Goal: Information Seeking & Learning: Learn about a topic

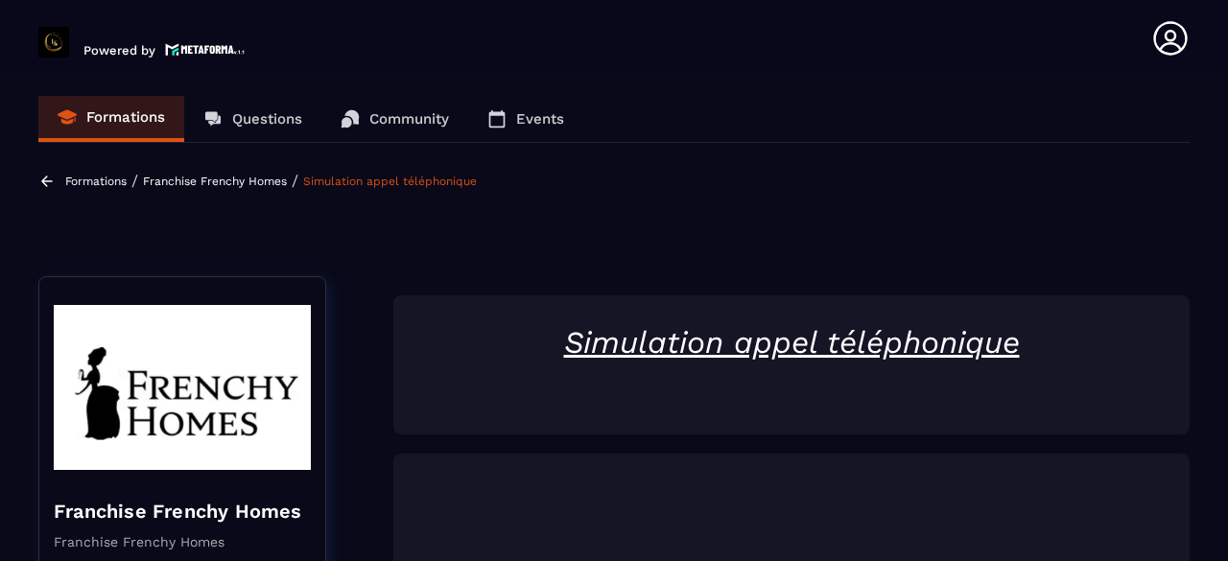
click at [378, 181] on link "Simulation appel téléphonique" at bounding box center [390, 181] width 174 height 13
click at [267, 172] on div "Formations / Franchise Frenchy Homes / Simulation appel téléphonique" at bounding box center [259, 181] width 443 height 18
click at [270, 176] on p "Franchise Frenchy Homes" at bounding box center [215, 181] width 144 height 13
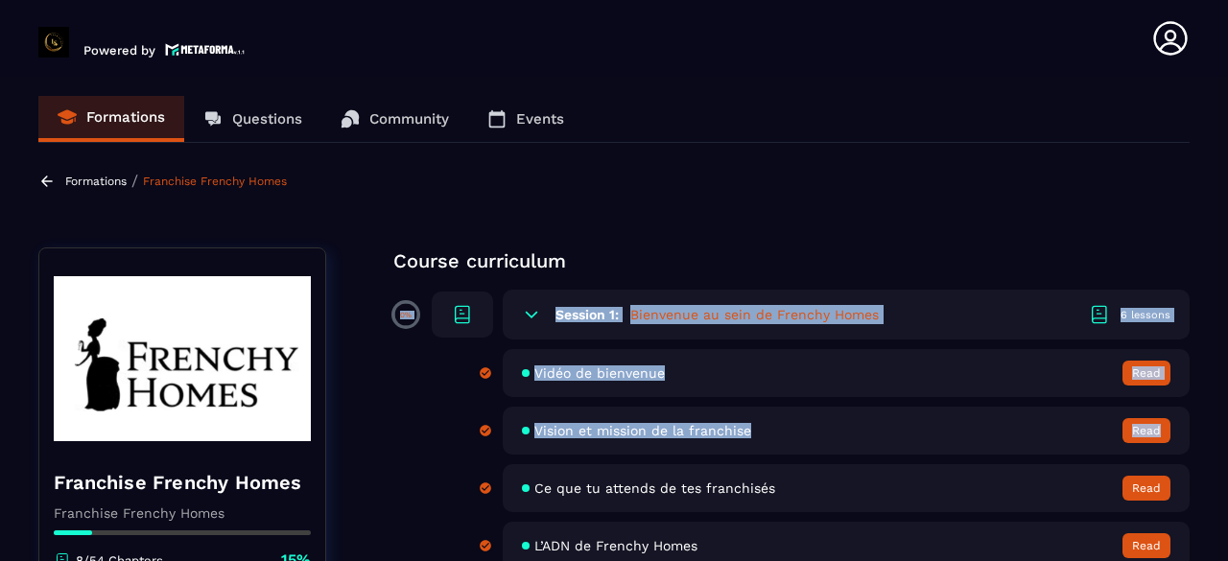
drag, startPoint x: 1214, startPoint y: 256, endPoint x: 1224, endPoint y: 419, distance: 163.4
click at [1224, 419] on section "Formations Questions Community Events Formations / Franchise Frenchy Homes Fran…" at bounding box center [614, 323] width 1228 height 492
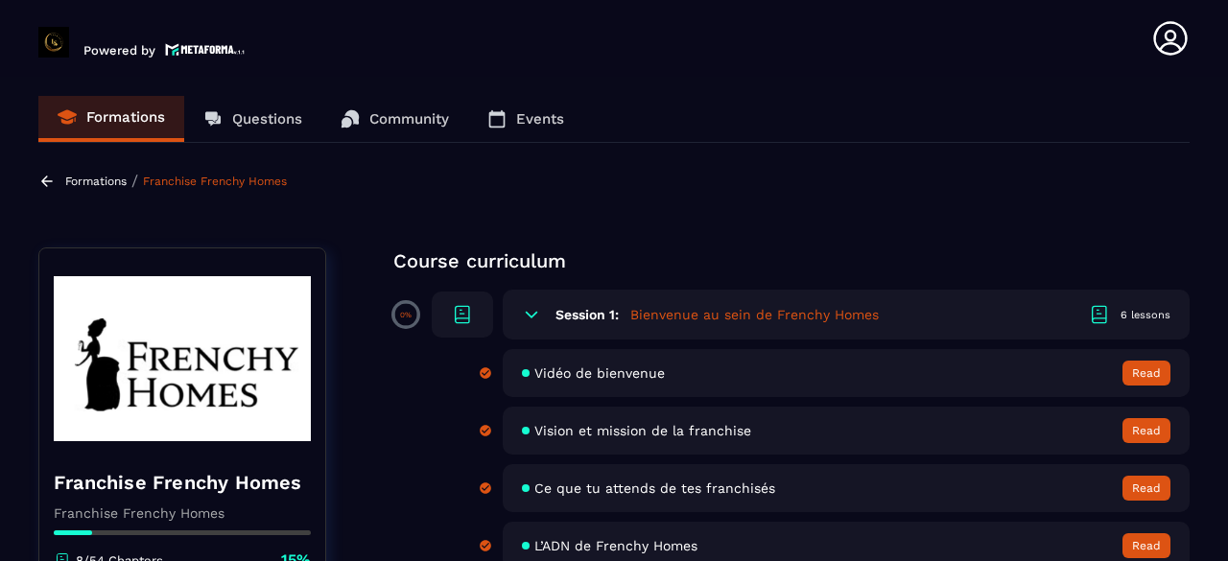
click at [265, 481] on h4 "Franchise Frenchy Homes" at bounding box center [182, 482] width 257 height 27
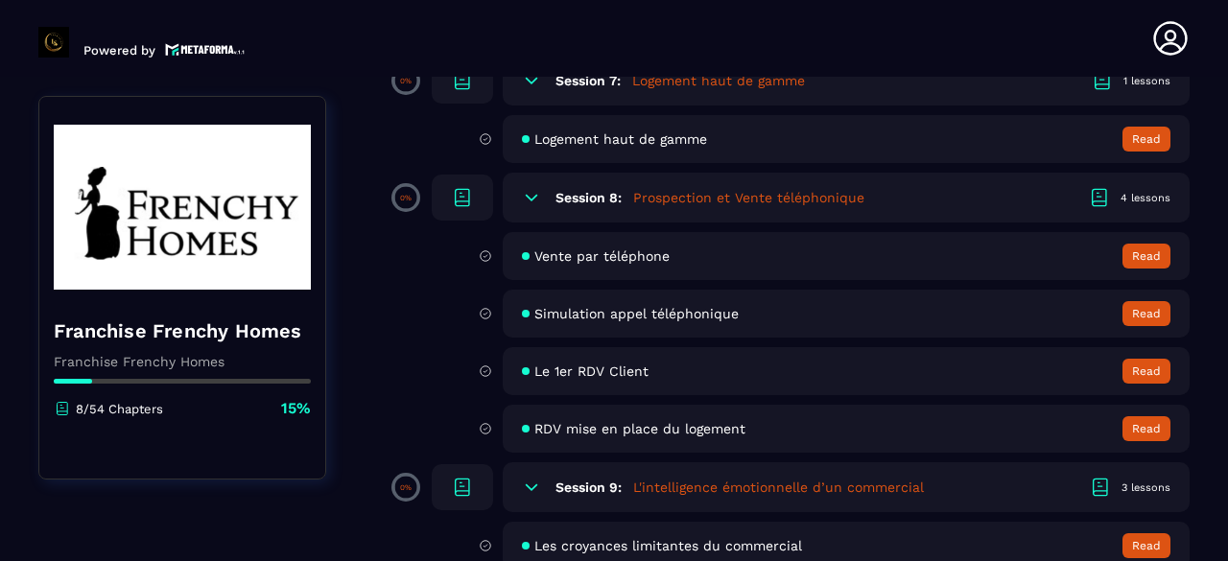
scroll to position [1458, 0]
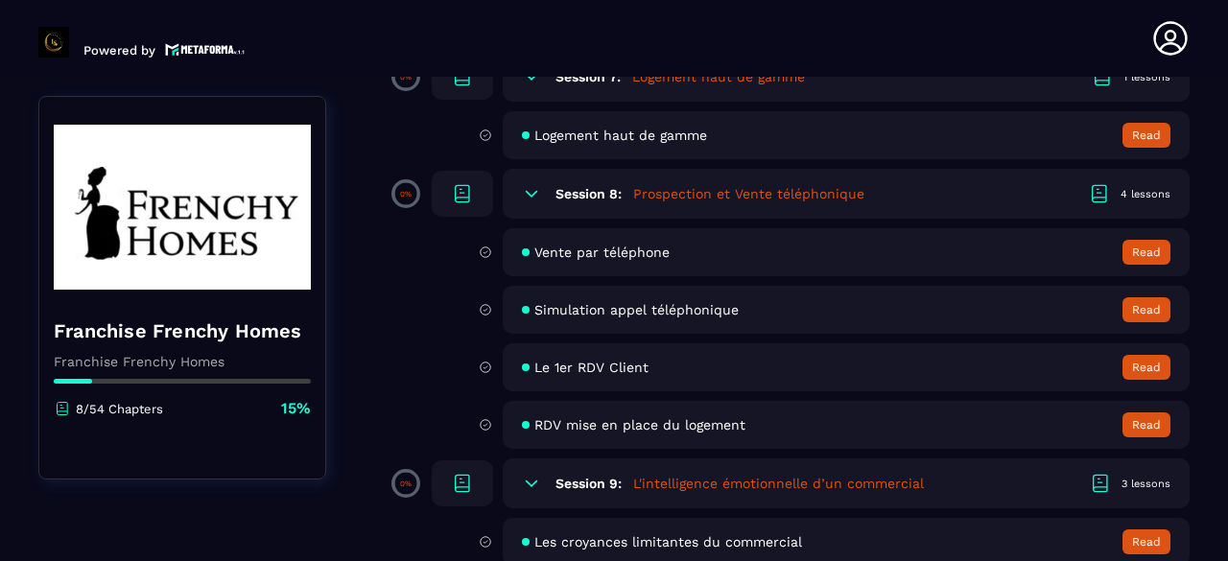
click at [627, 312] on span "Simulation appel téléphonique" at bounding box center [636, 309] width 204 height 15
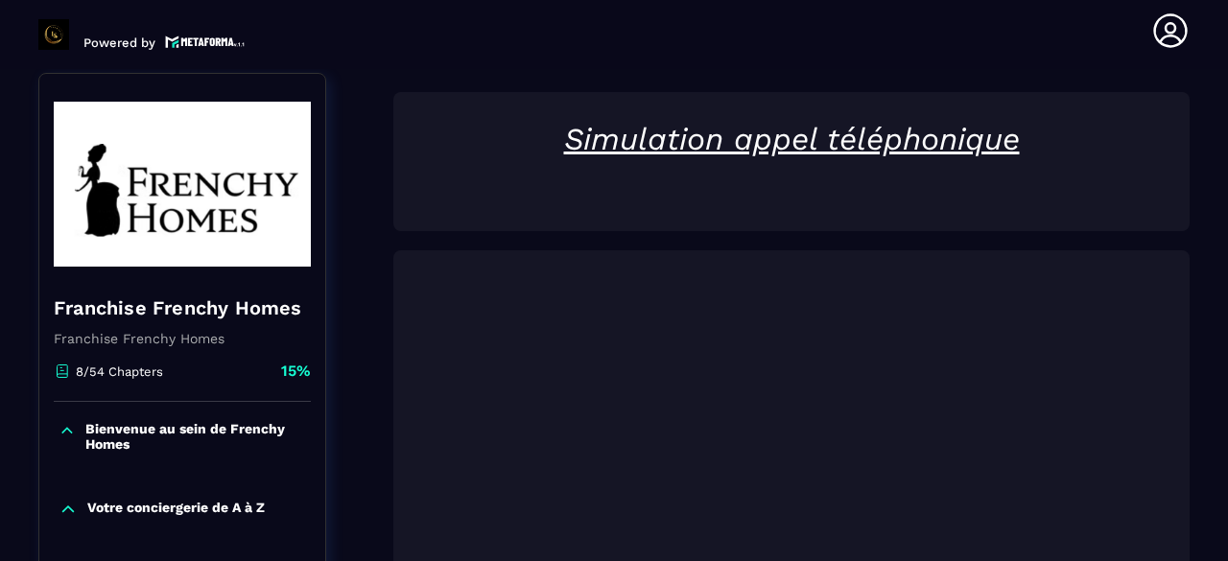
scroll to position [199, 0]
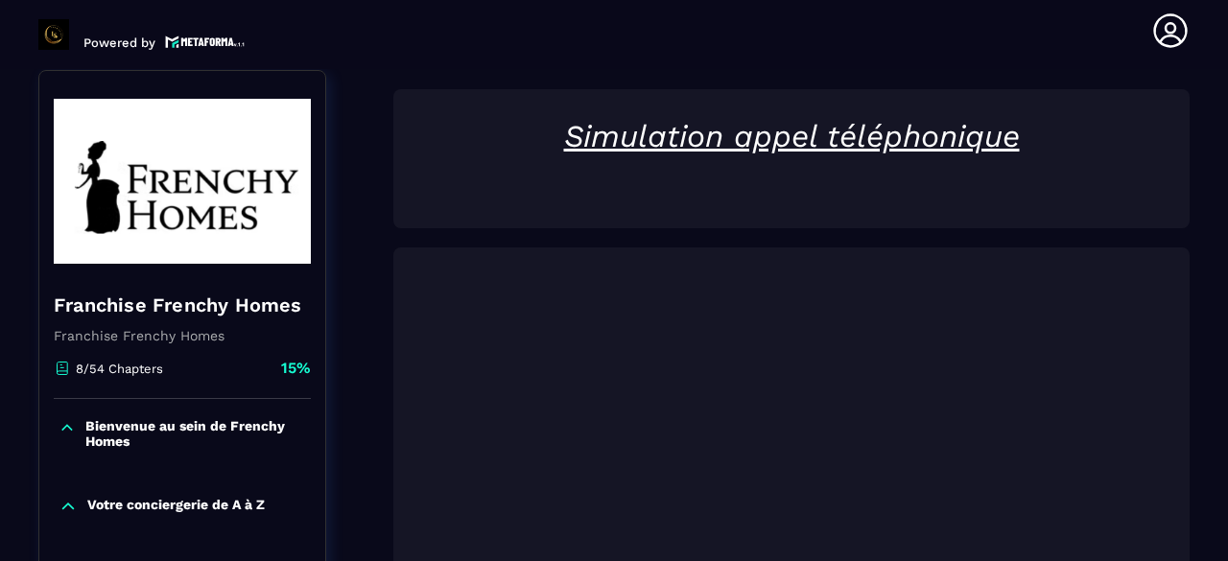
click at [778, 271] on div at bounding box center [791, 525] width 796 height 557
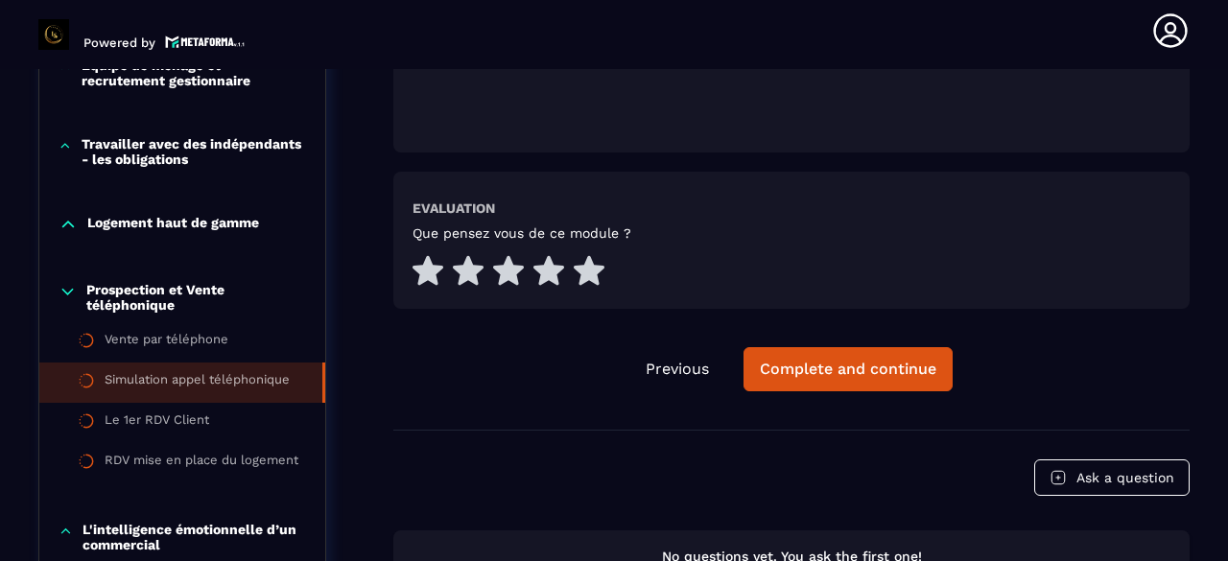
scroll to position [889, 0]
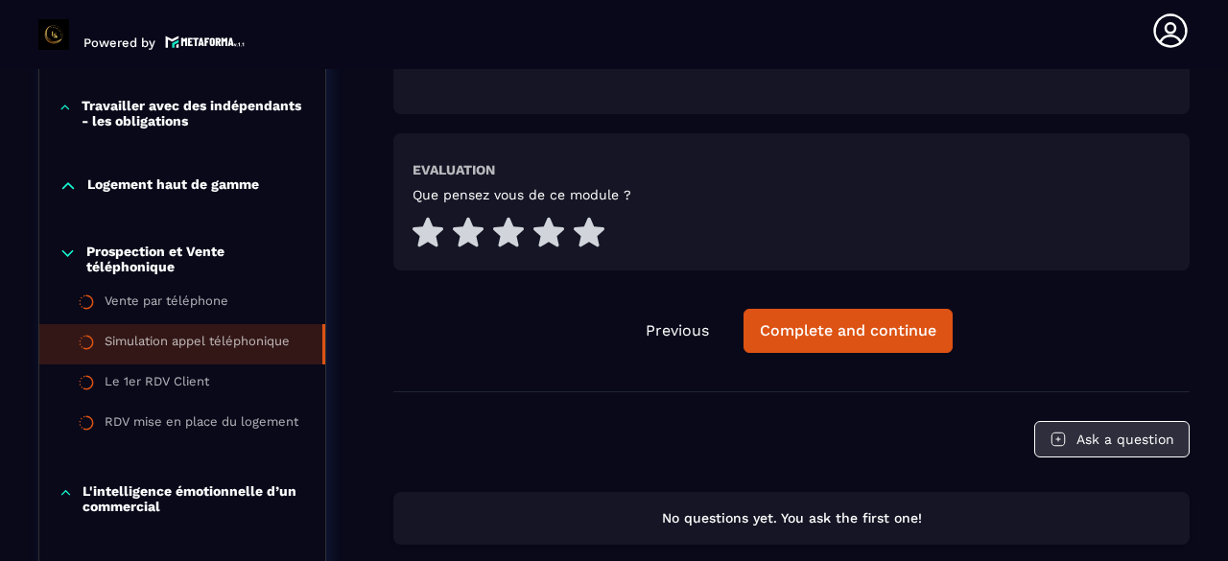
click at [1092, 427] on button "Ask a question" at bounding box center [1111, 439] width 155 height 36
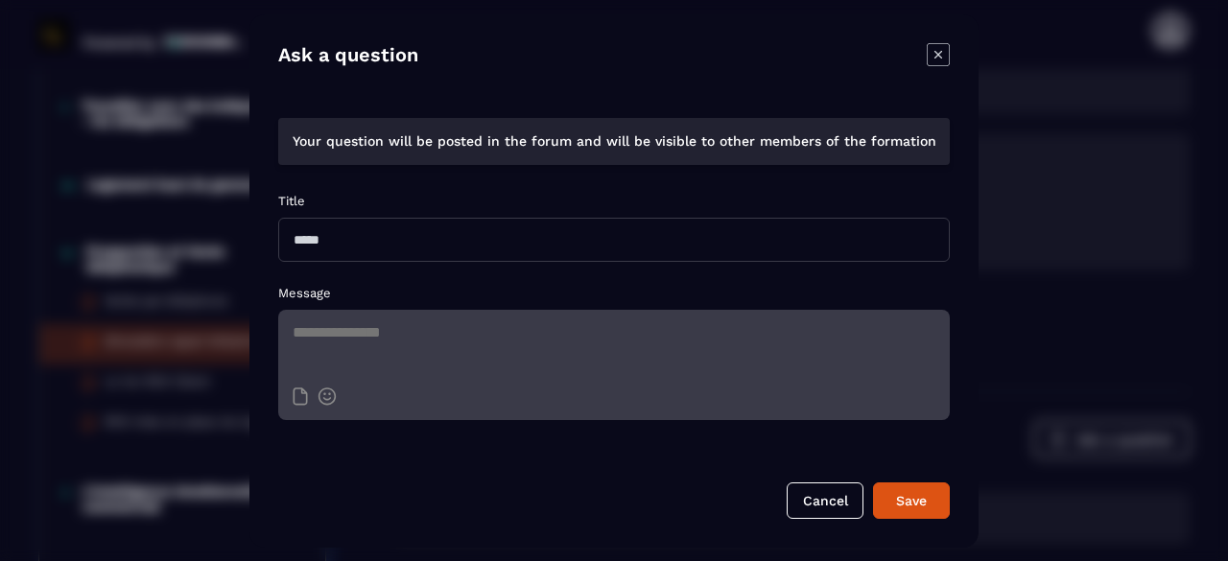
click at [785, 341] on textarea "Modal window" at bounding box center [613, 343] width 671 height 67
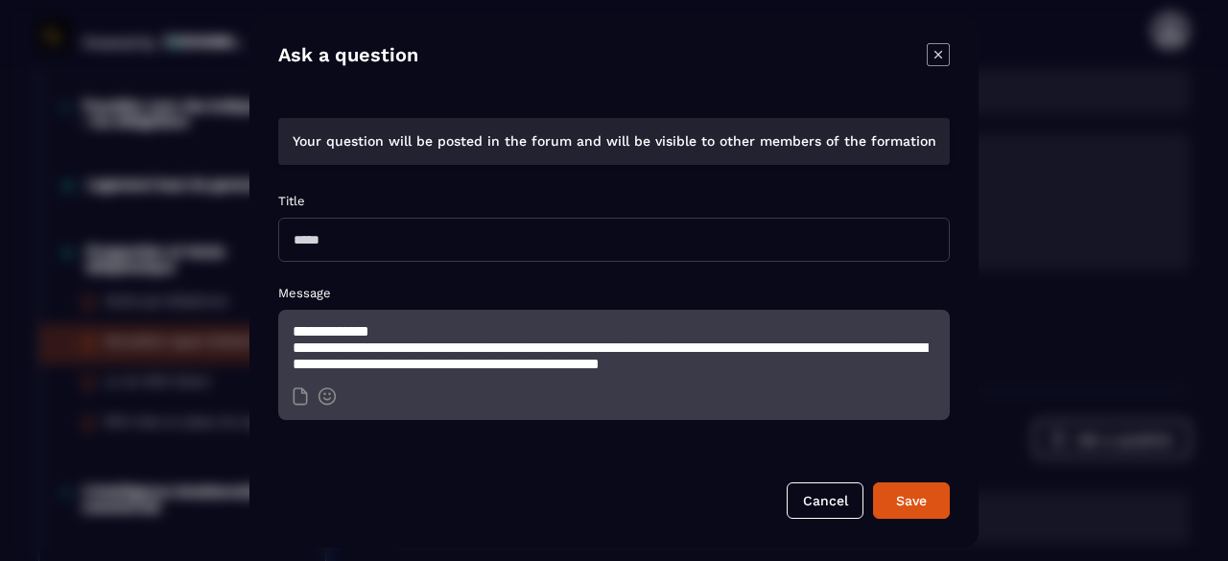
scroll to position [19, 0]
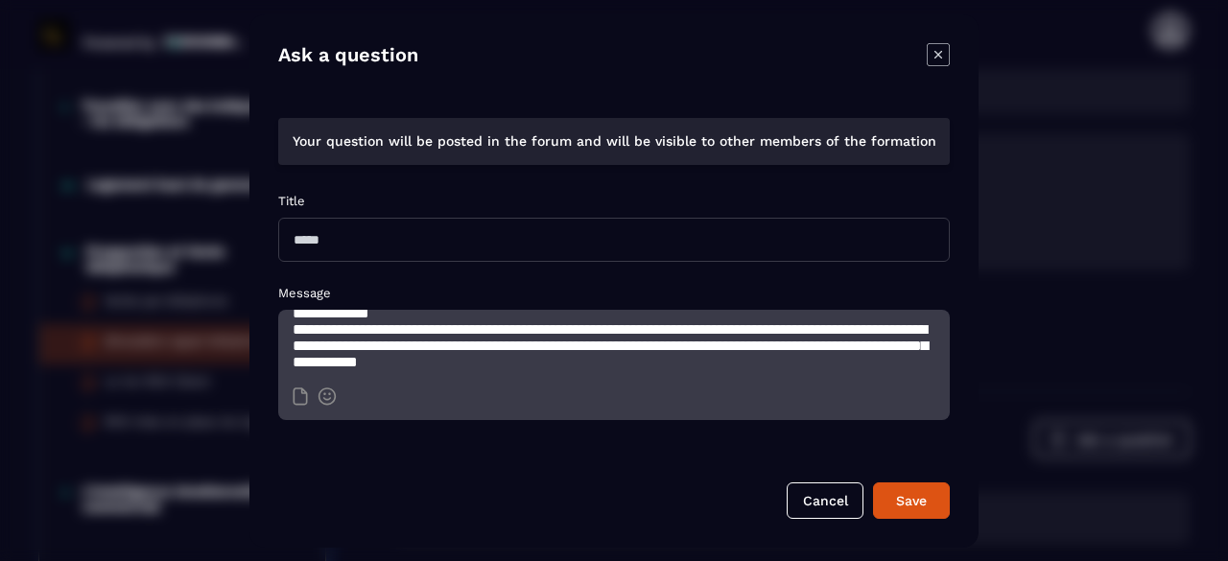
click at [815, 365] on textarea "**********" at bounding box center [613, 343] width 671 height 67
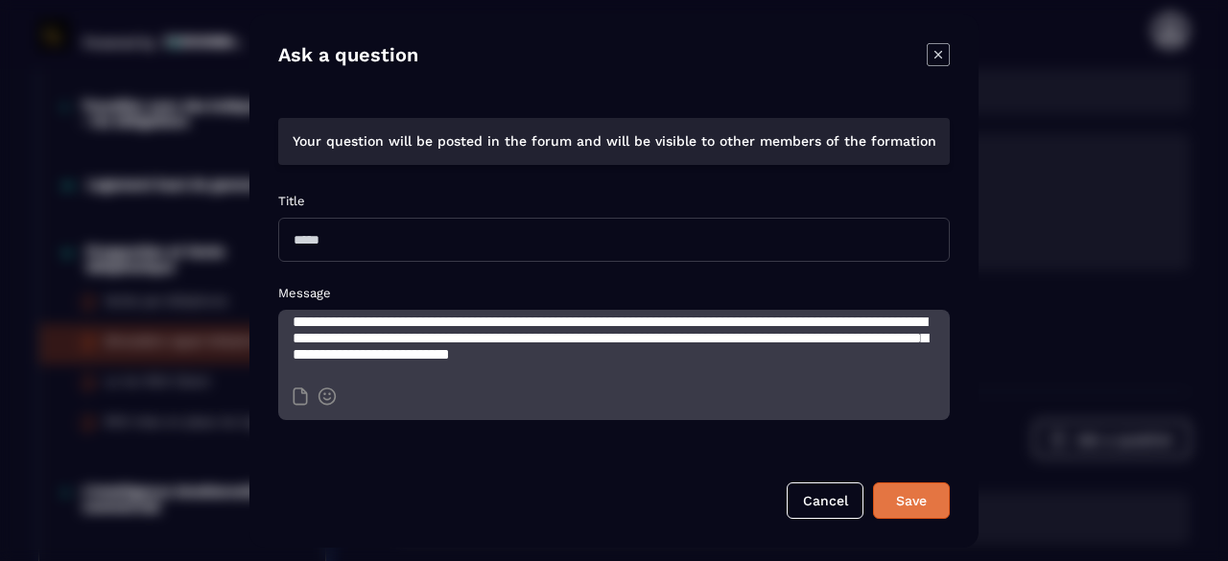
type textarea "**********"
click at [911, 499] on div "Save" at bounding box center [911, 500] width 52 height 19
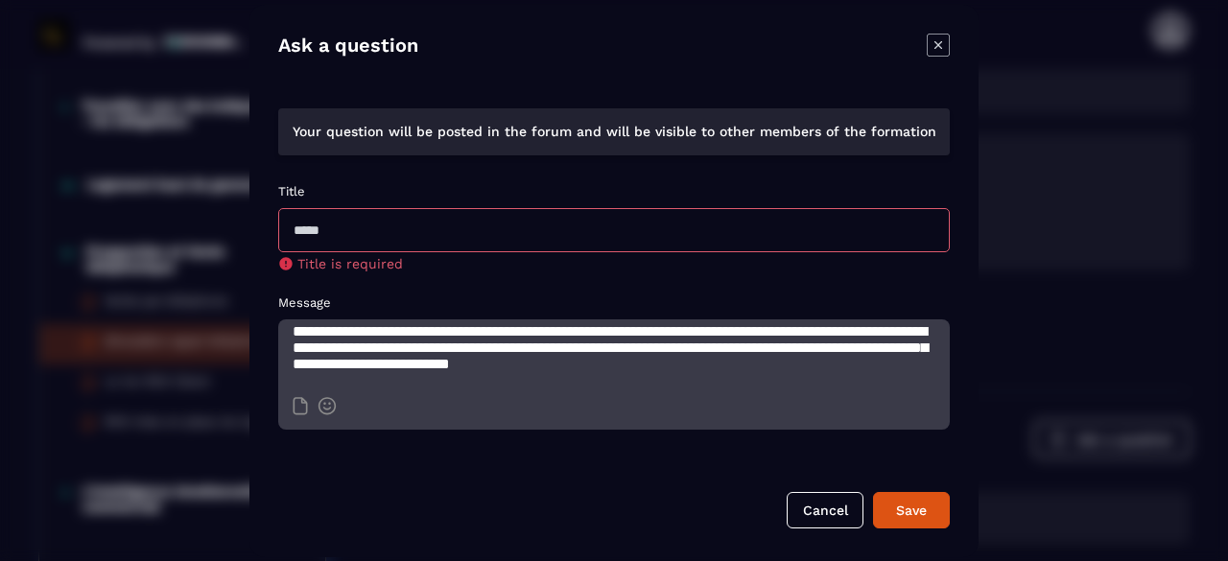
click at [597, 234] on input "Modal window" at bounding box center [613, 230] width 671 height 44
type input "**********"
click at [873, 492] on button "Save" at bounding box center [911, 510] width 77 height 36
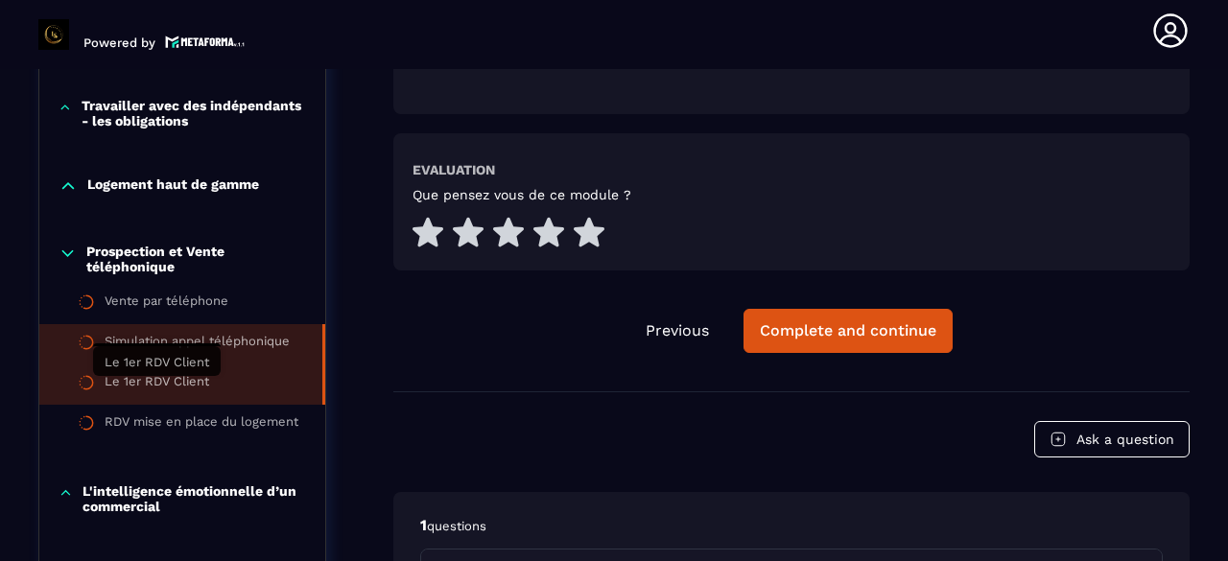
click at [163, 393] on div "Le 1er RDV Client" at bounding box center [157, 384] width 105 height 21
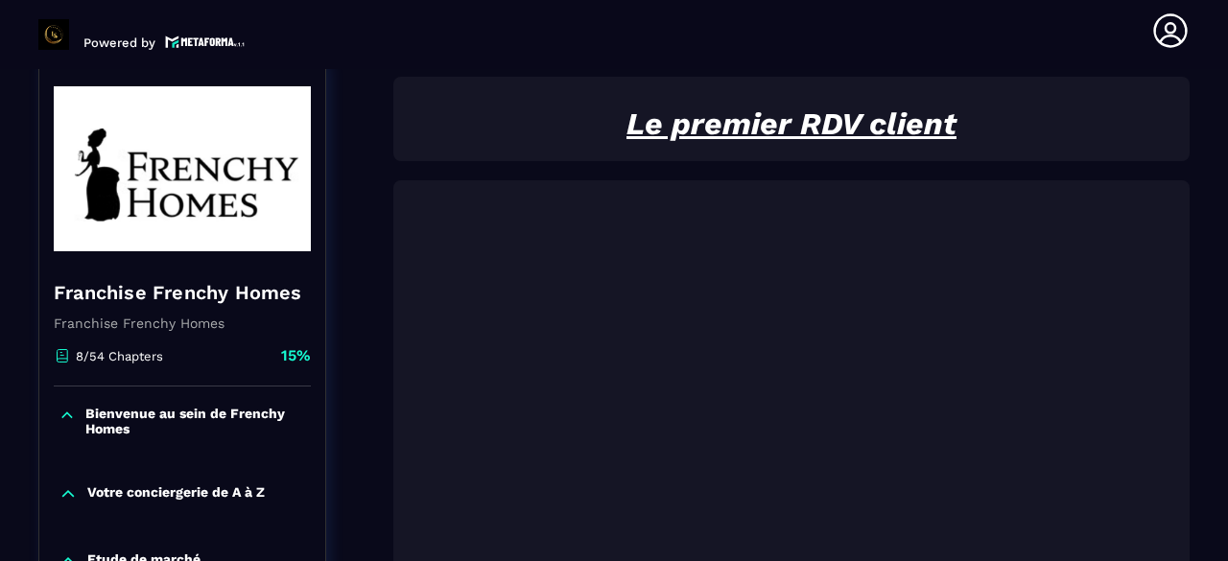
scroll to position [199, 0]
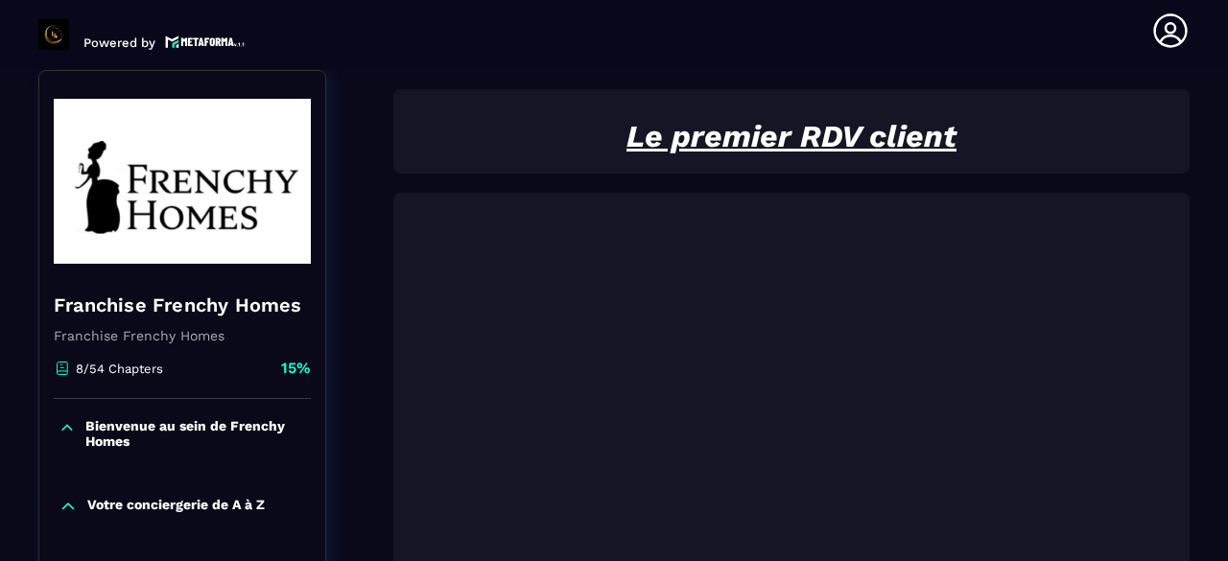
click at [1189, 325] on div at bounding box center [791, 471] width 796 height 557
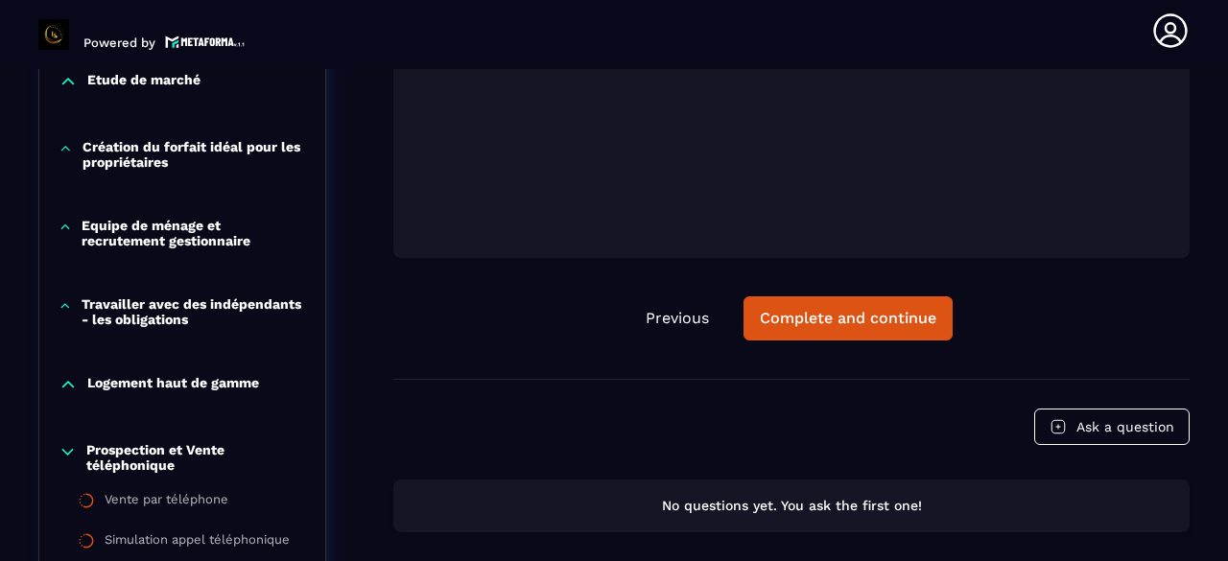
scroll to position [1120, 0]
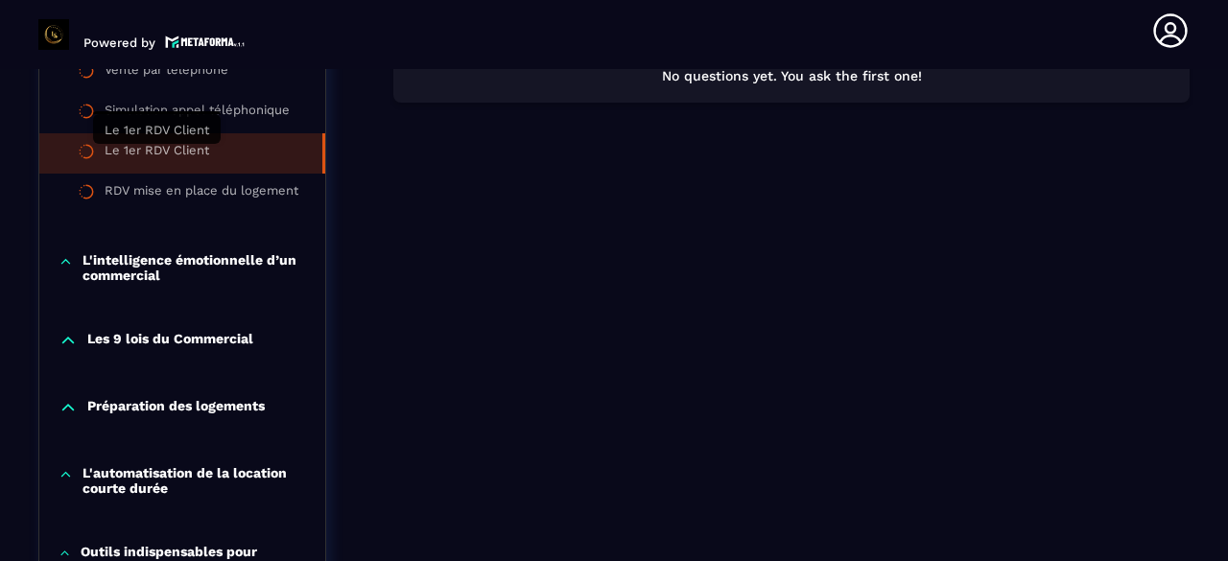
click at [184, 155] on div "Le 1er RDV Client" at bounding box center [157, 153] width 105 height 21
click at [165, 268] on p "L'intelligence émotionnelle d’un commercial" at bounding box center [194, 267] width 224 height 31
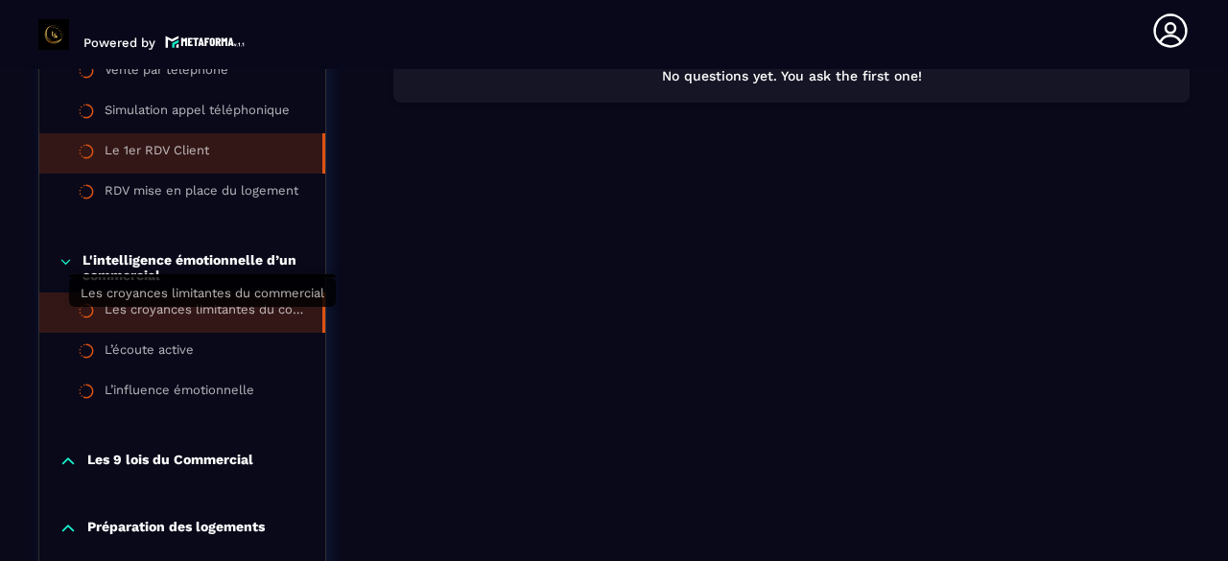
click at [176, 319] on div "Les croyances limitantes du commercial" at bounding box center [204, 312] width 199 height 21
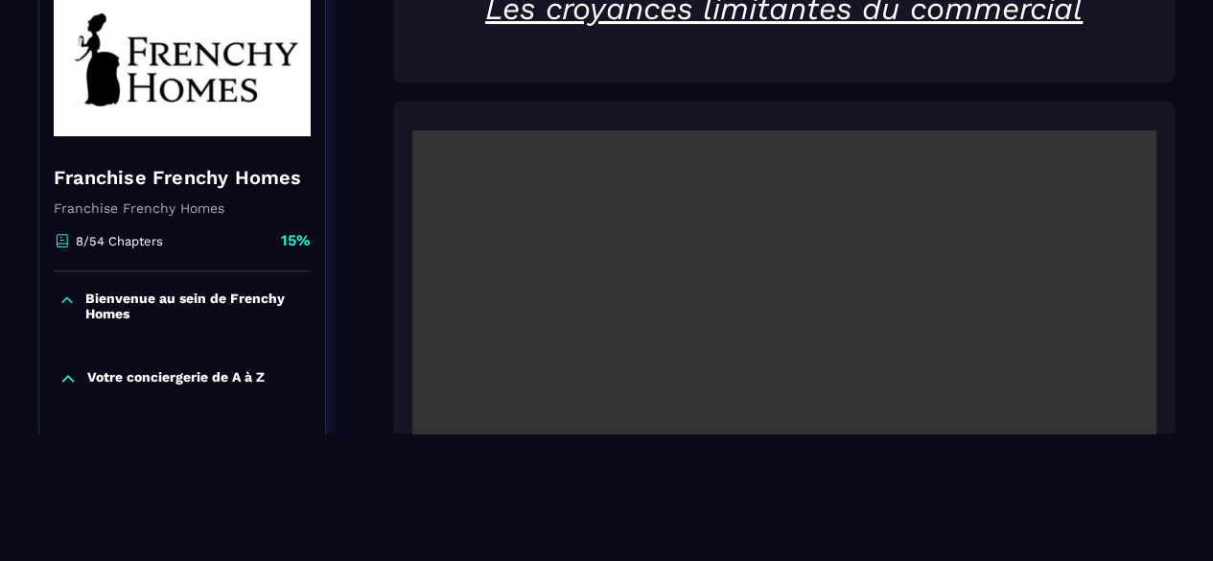
scroll to position [125, 0]
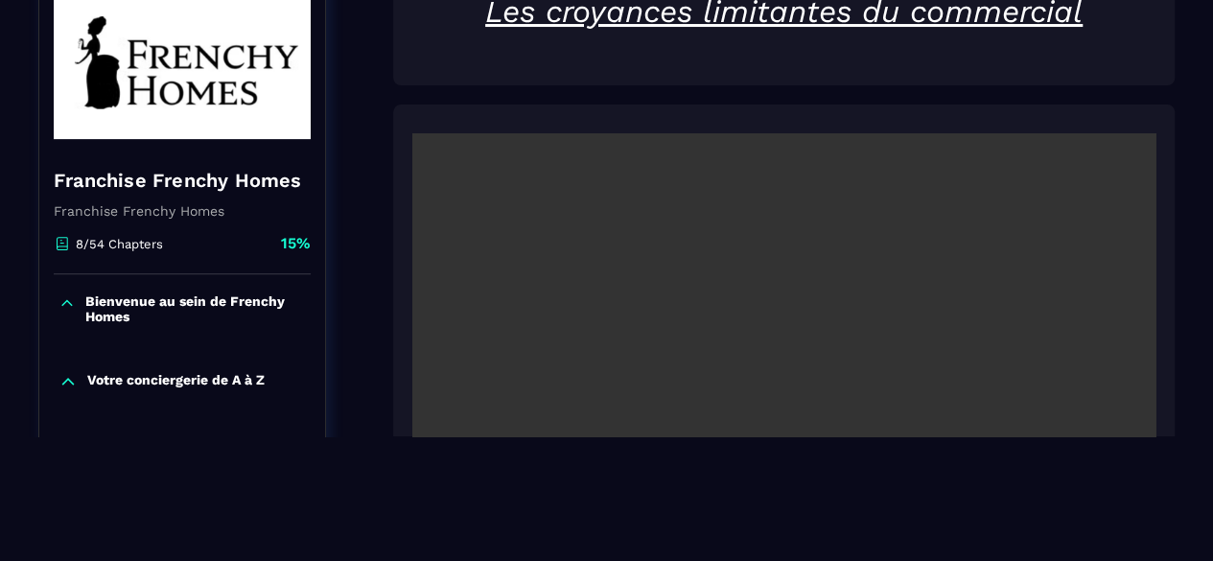
click at [827, 297] on video at bounding box center [783, 381] width 743 height 496
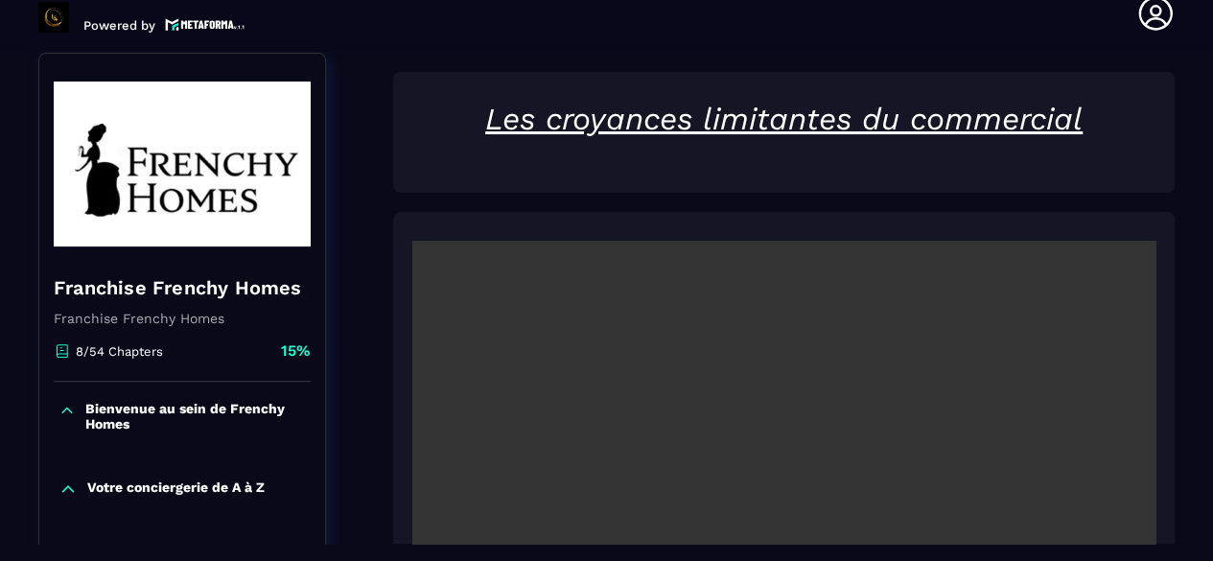
scroll to position [16, 0]
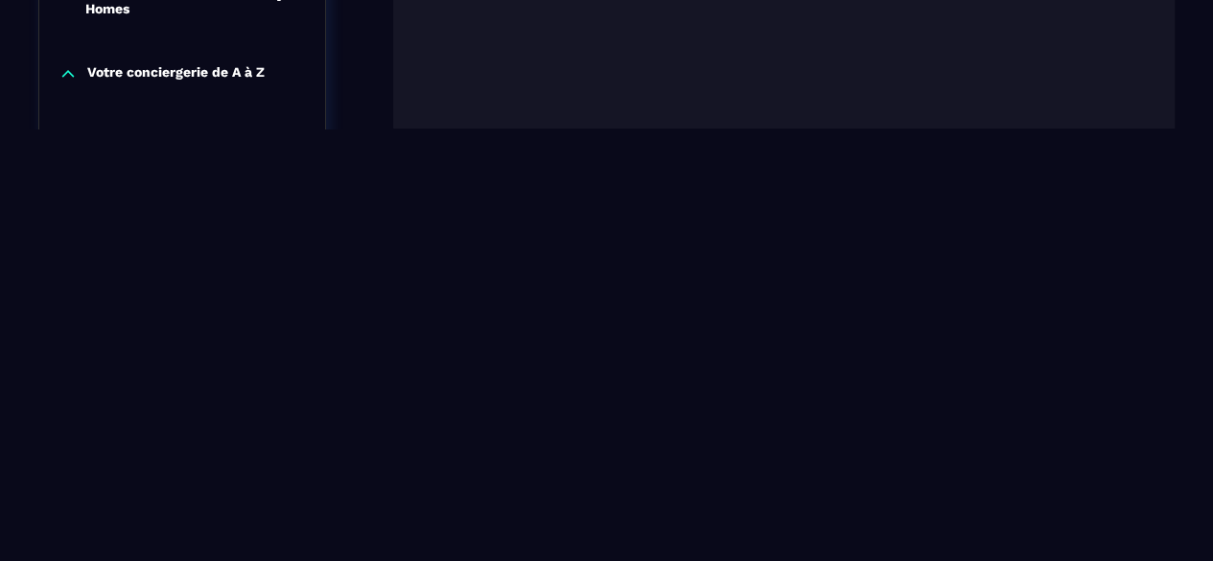
scroll to position [436, 0]
click at [68, 73] on icon at bounding box center [68, 69] width 19 height 19
click at [68, 73] on icon at bounding box center [68, 70] width 12 height 6
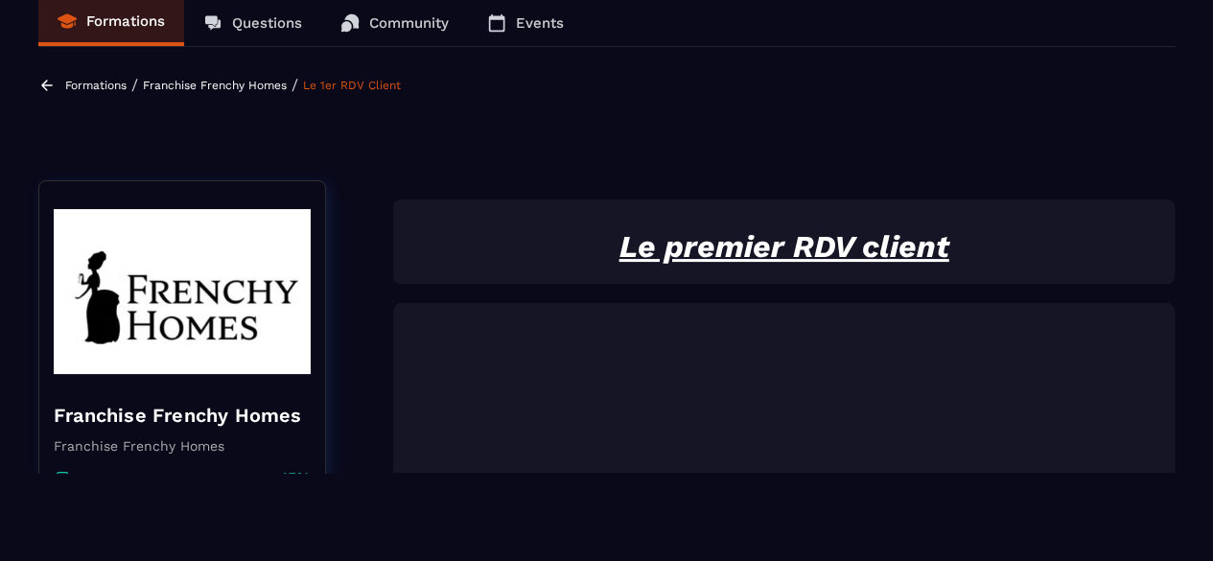
scroll to position [53, 0]
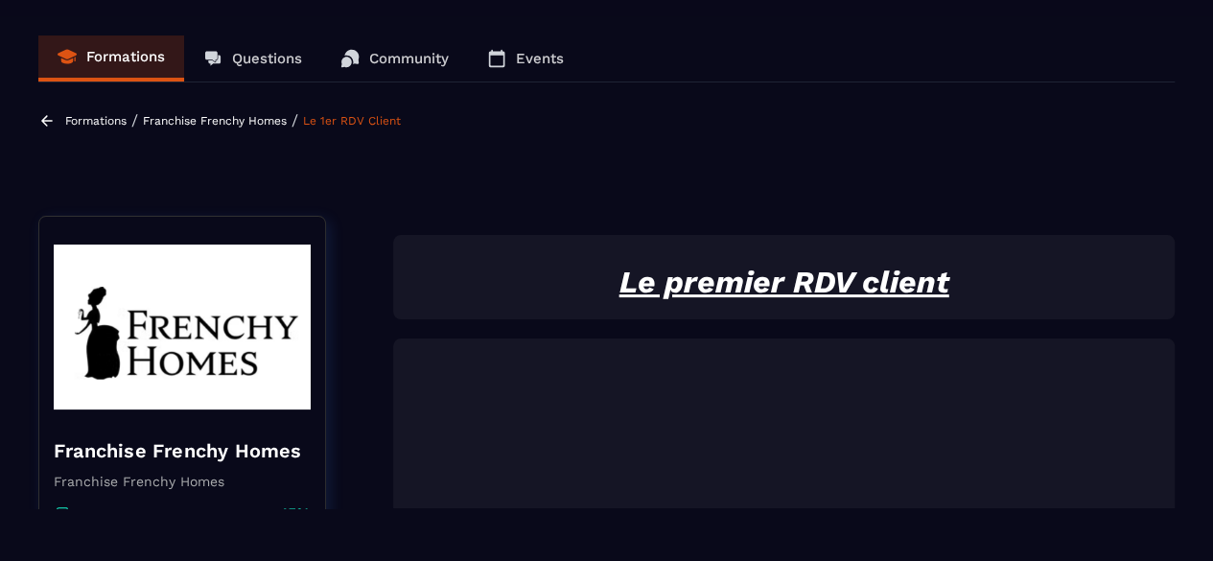
click at [215, 114] on p "Franchise Frenchy Homes" at bounding box center [215, 120] width 144 height 13
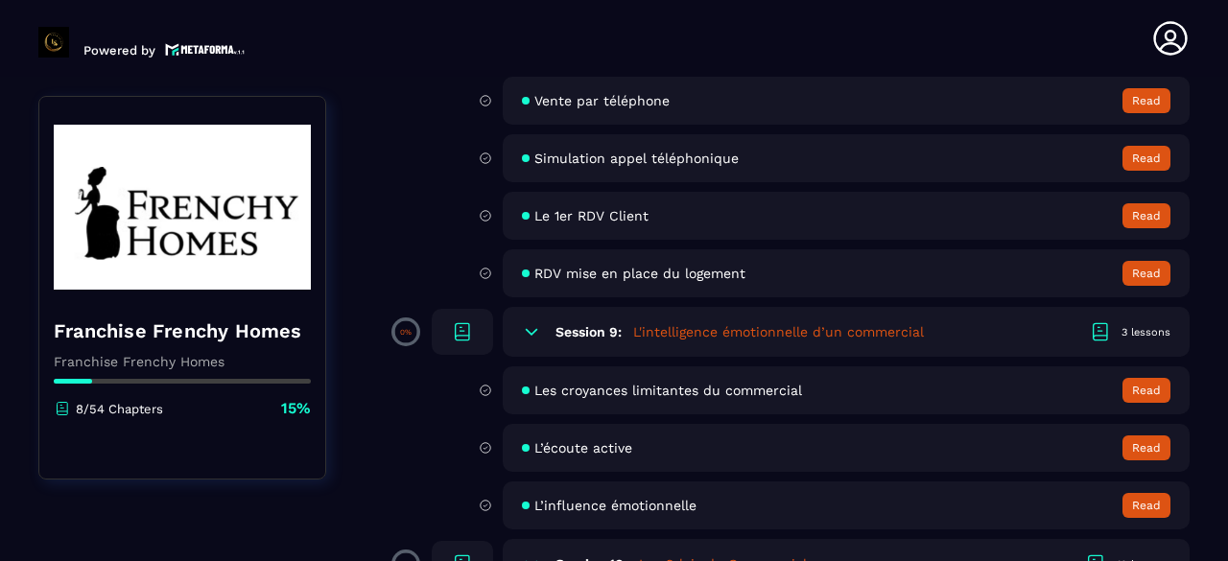
scroll to position [1612, 0]
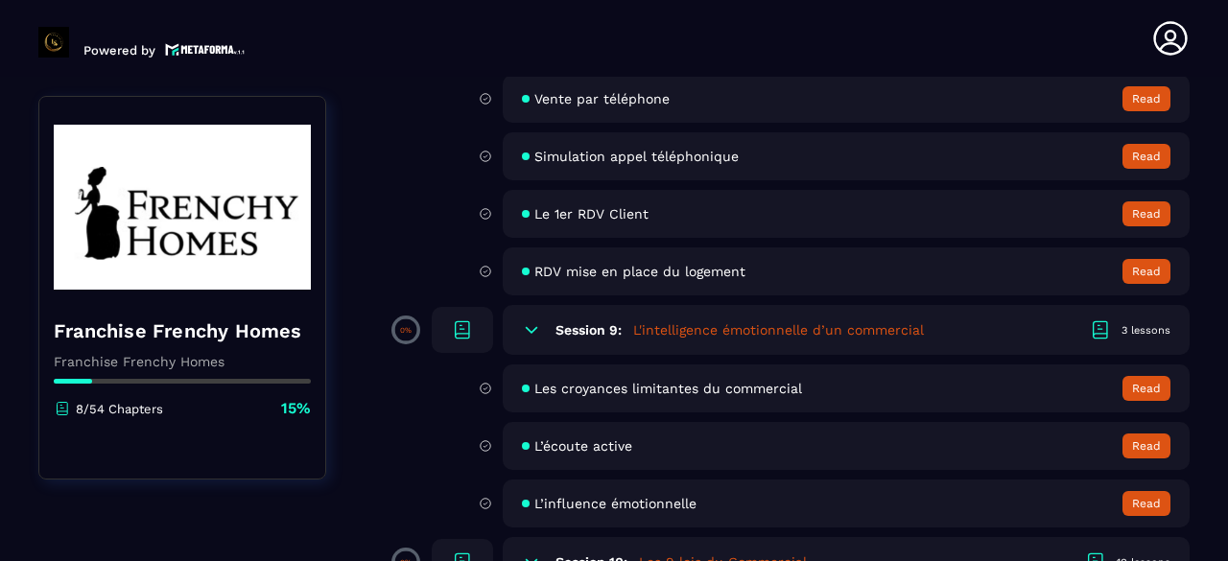
click at [637, 385] on span "Les croyances limitantes du commercial" at bounding box center [668, 388] width 268 height 15
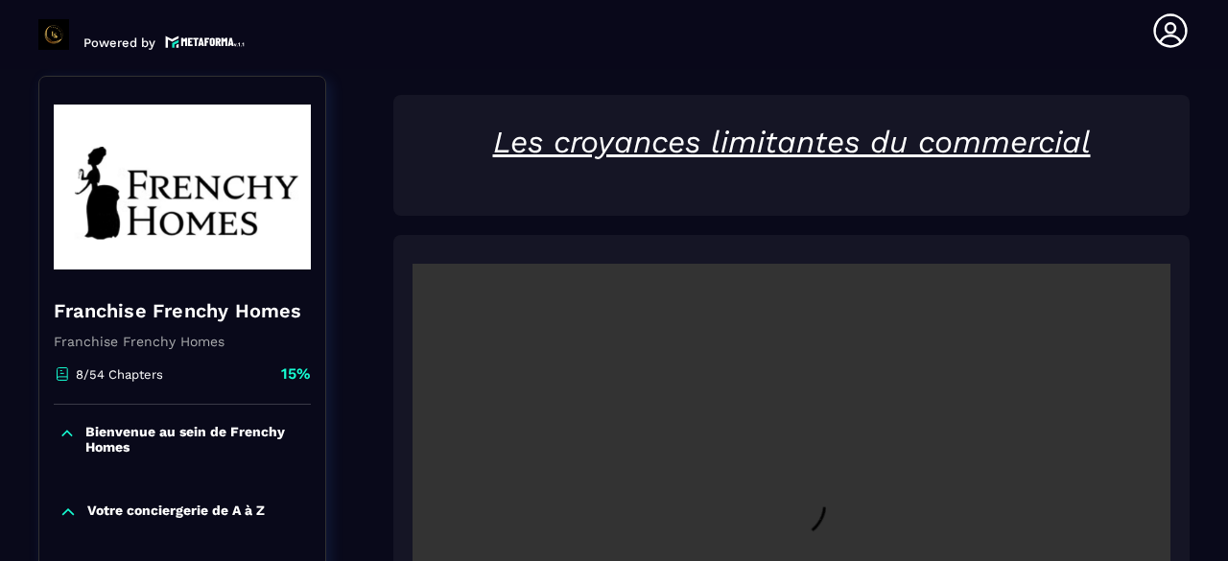
scroll to position [199, 0]
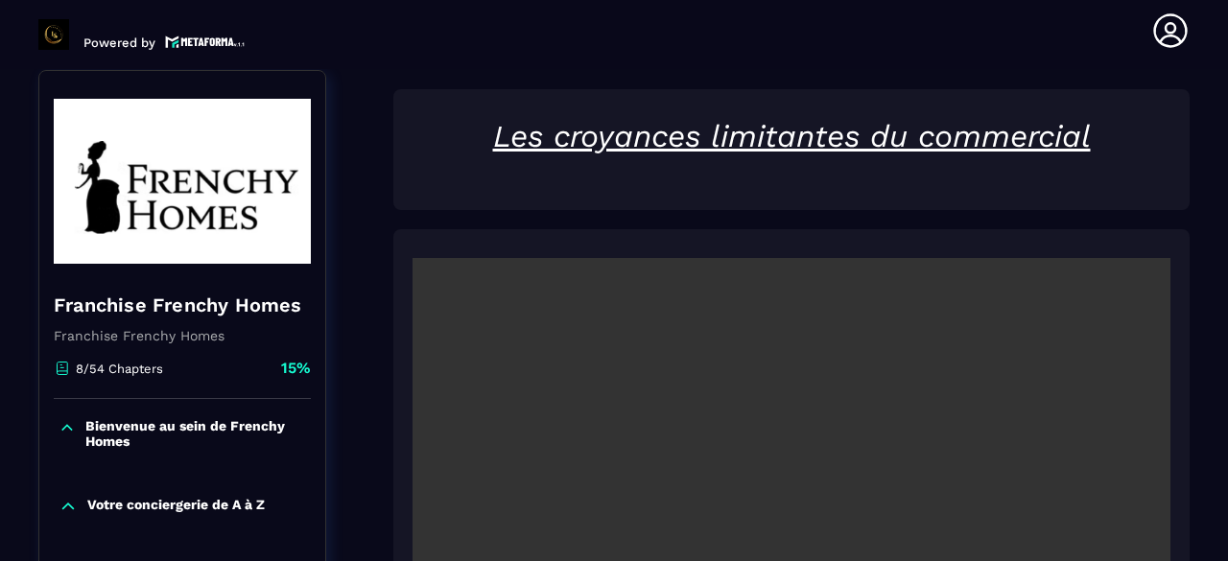
drag, startPoint x: 1192, startPoint y: 258, endPoint x: 1223, endPoint y: 577, distance: 319.9
click at [1223, 560] on html "Powered by [PERSON_NAME] [EMAIL_ADDRESS][DOMAIN_NAME] Formations Questions Comm…" at bounding box center [614, 280] width 1228 height 561
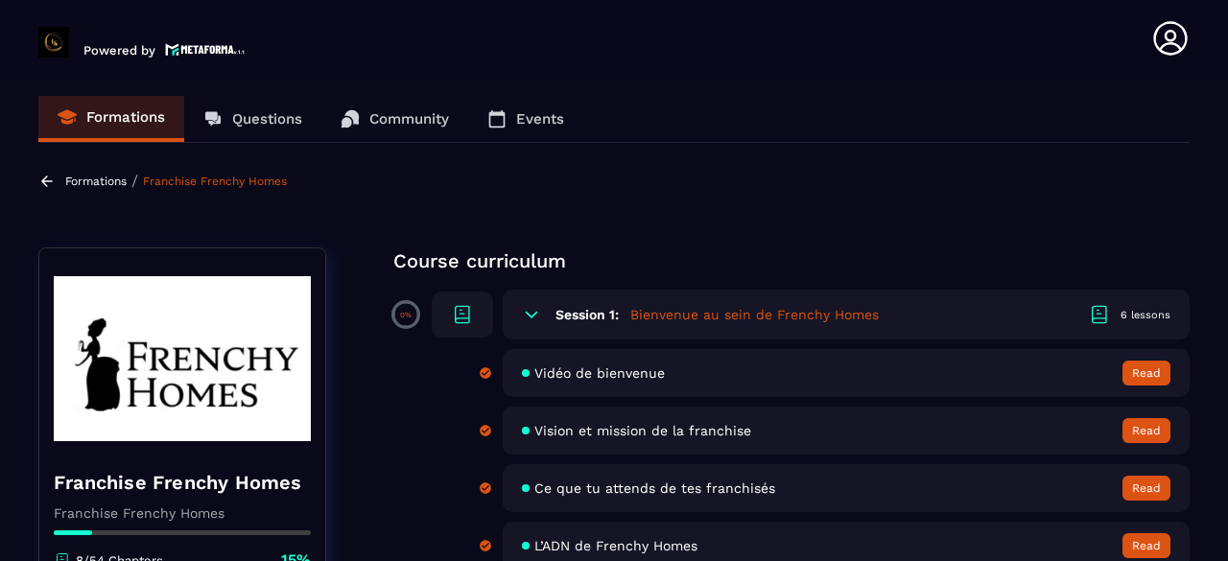
click at [761, 381] on div "Vidéo de bienvenue Read" at bounding box center [846, 373] width 687 height 48
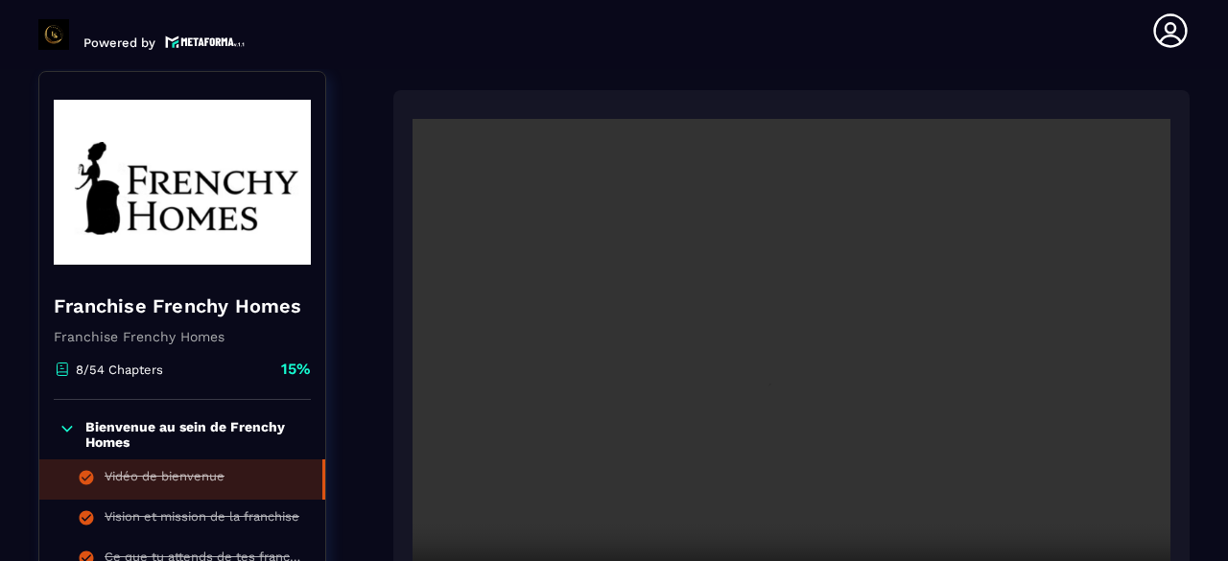
scroll to position [199, 0]
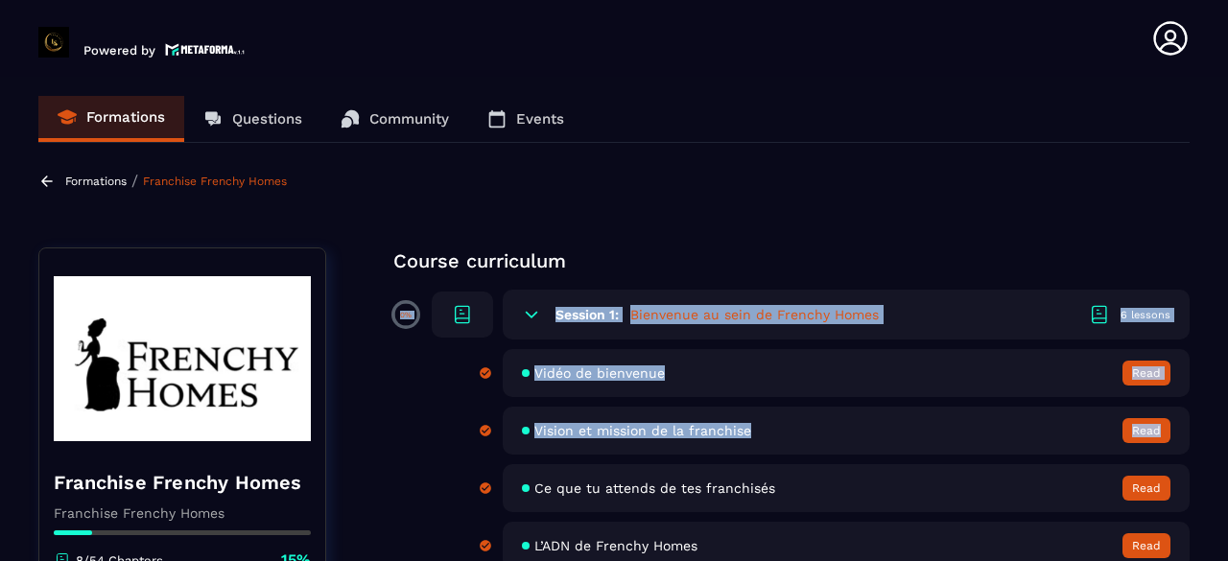
drag, startPoint x: 1193, startPoint y: 206, endPoint x: 1194, endPoint y: 410, distance: 203.4
click at [1194, 410] on section "Formations Questions Community Events Formations / Franchise Frenchy Homes Fran…" at bounding box center [614, 323] width 1228 height 492
click at [771, 243] on section "Formations Questions Community Events Formations / Franchise Frenchy Homes Fran…" at bounding box center [614, 323] width 1228 height 492
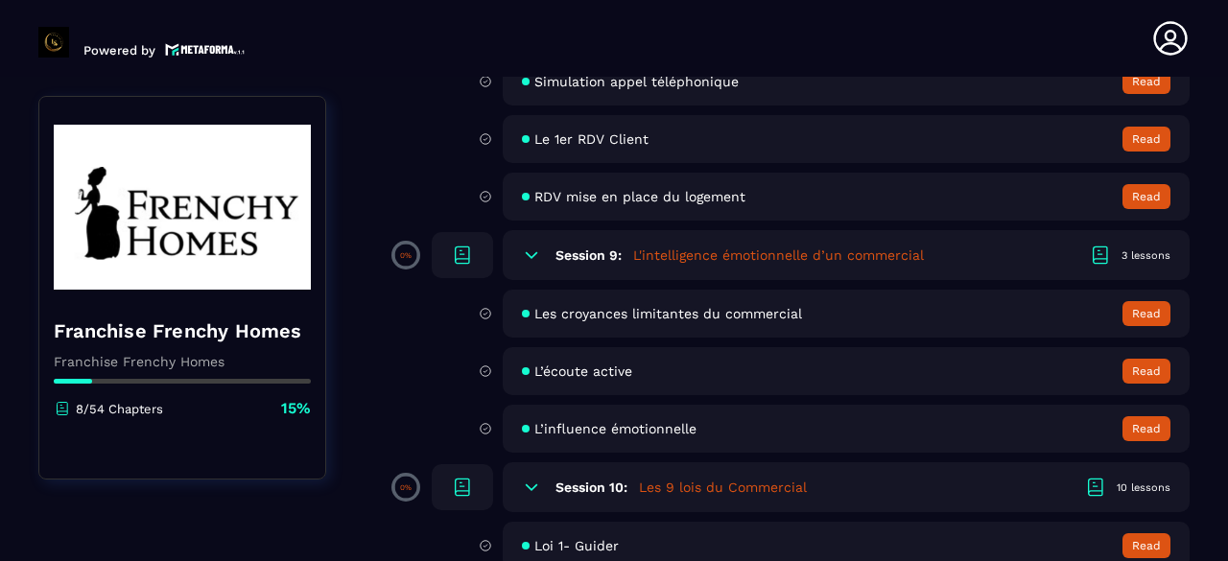
scroll to position [1688, 0]
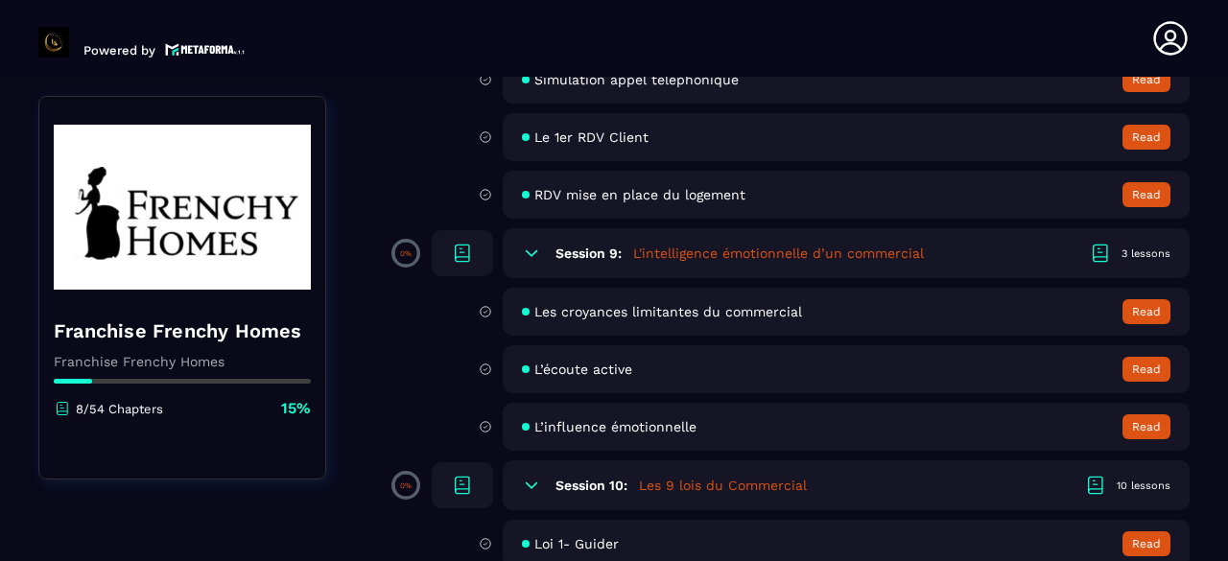
click at [562, 365] on span "L’écoute active" at bounding box center [583, 369] width 98 height 15
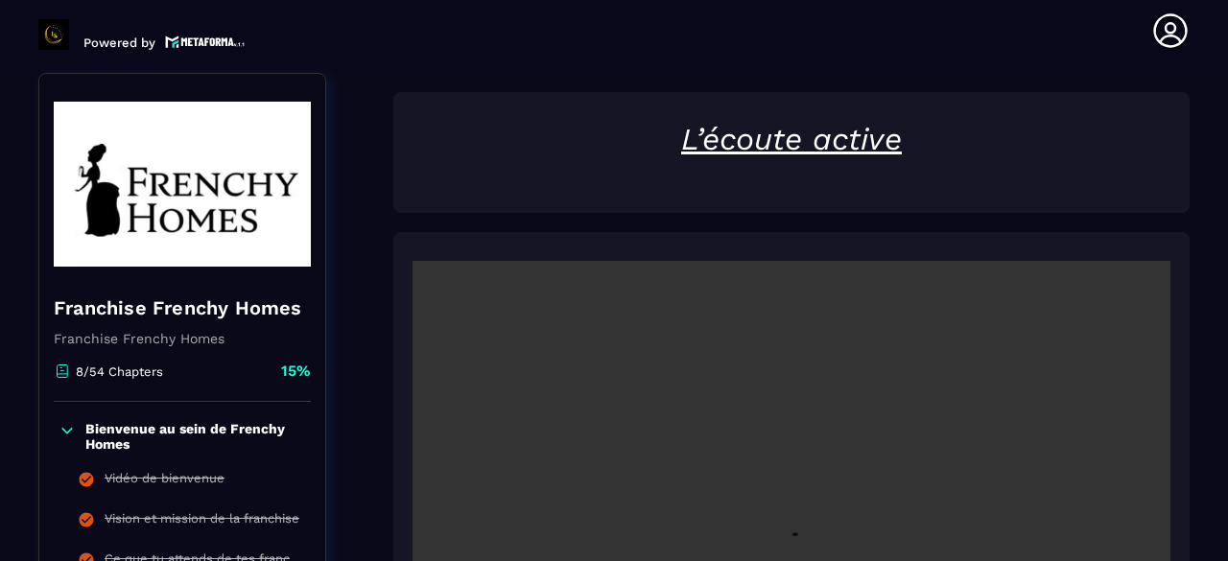
scroll to position [199, 0]
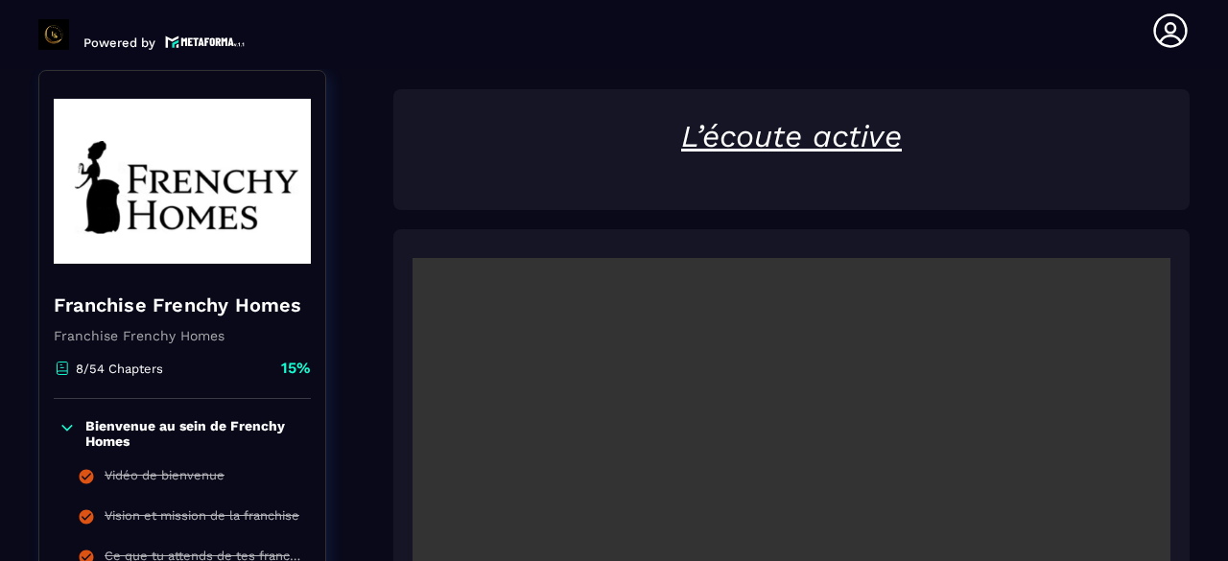
drag, startPoint x: 859, startPoint y: 278, endPoint x: 878, endPoint y: 407, distance: 129.8
click at [878, 407] on video at bounding box center [791, 511] width 758 height 506
drag, startPoint x: 1203, startPoint y: 308, endPoint x: 1217, endPoint y: 523, distance: 215.4
click at [1220, 526] on section "Formations Questions Community Events Formations / Franchise Frenchy Homes / L’…" at bounding box center [614, 315] width 1228 height 492
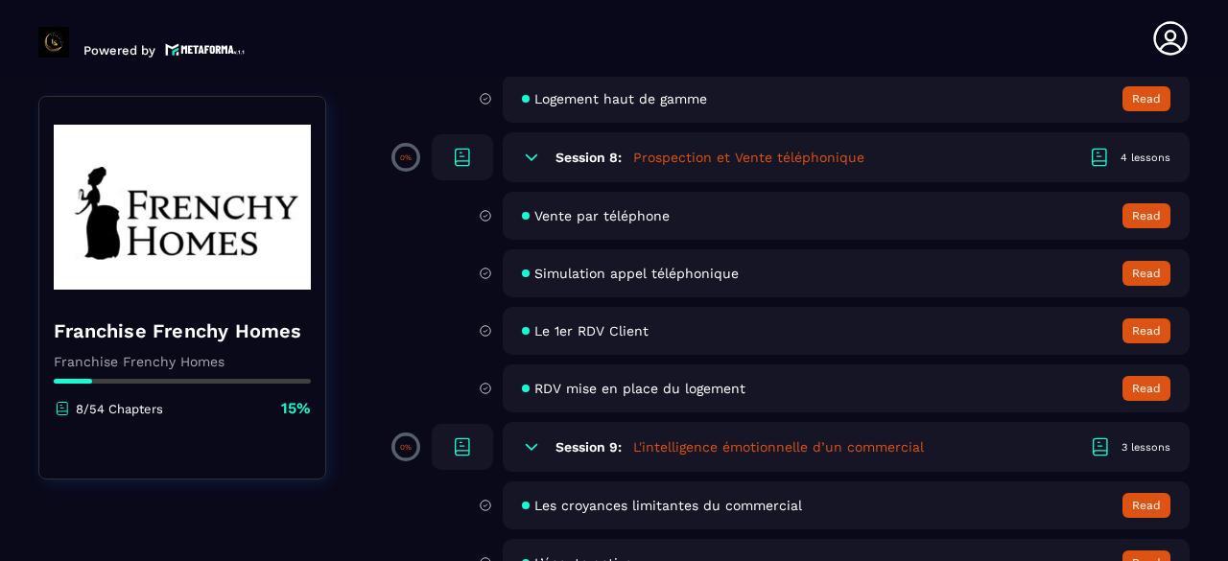
scroll to position [1496, 0]
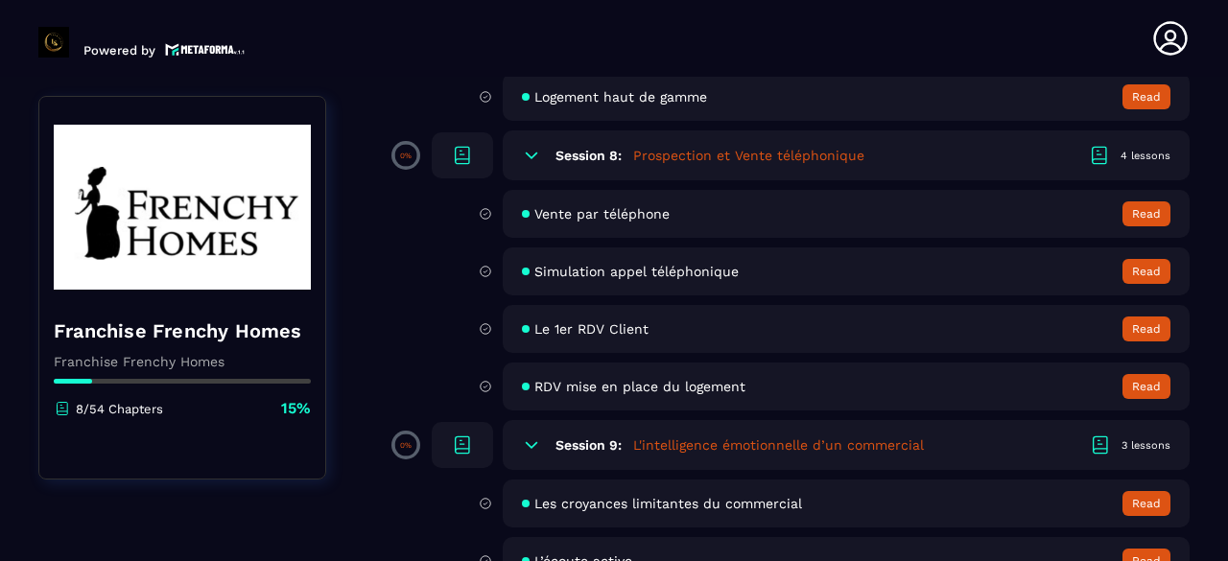
click at [667, 382] on span "RDV mise en place du logement" at bounding box center [639, 386] width 211 height 15
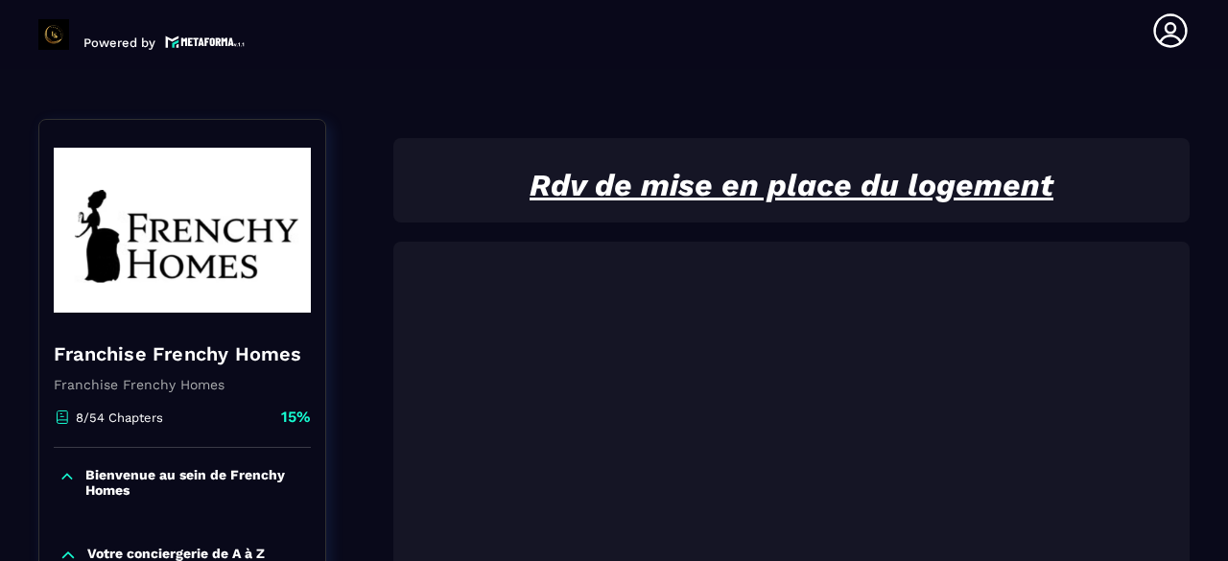
scroll to position [199, 0]
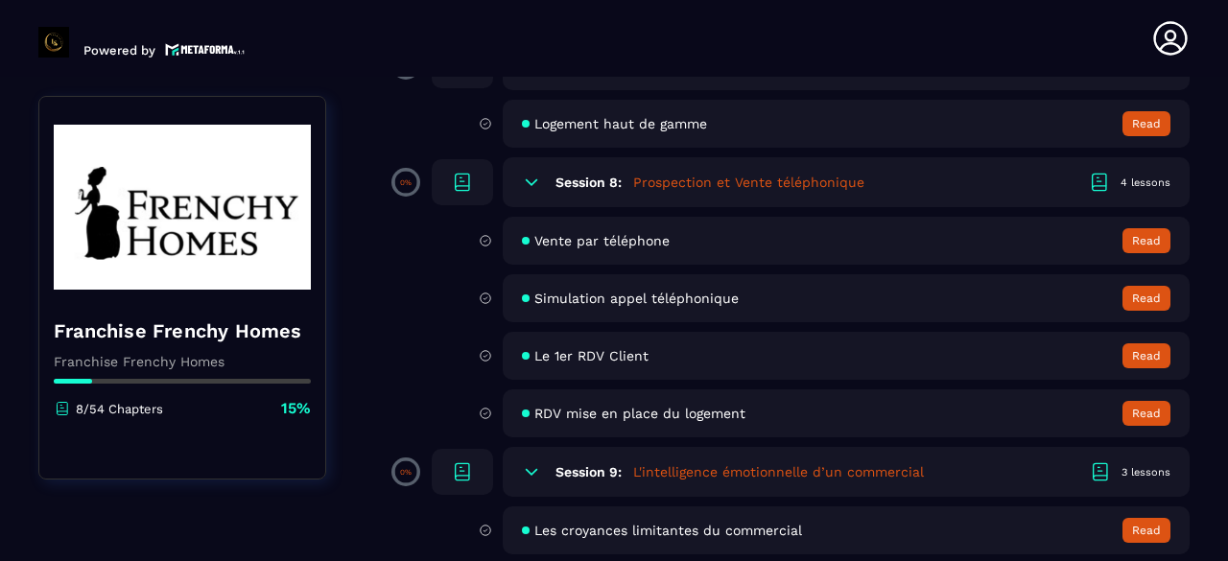
scroll to position [1496, 0]
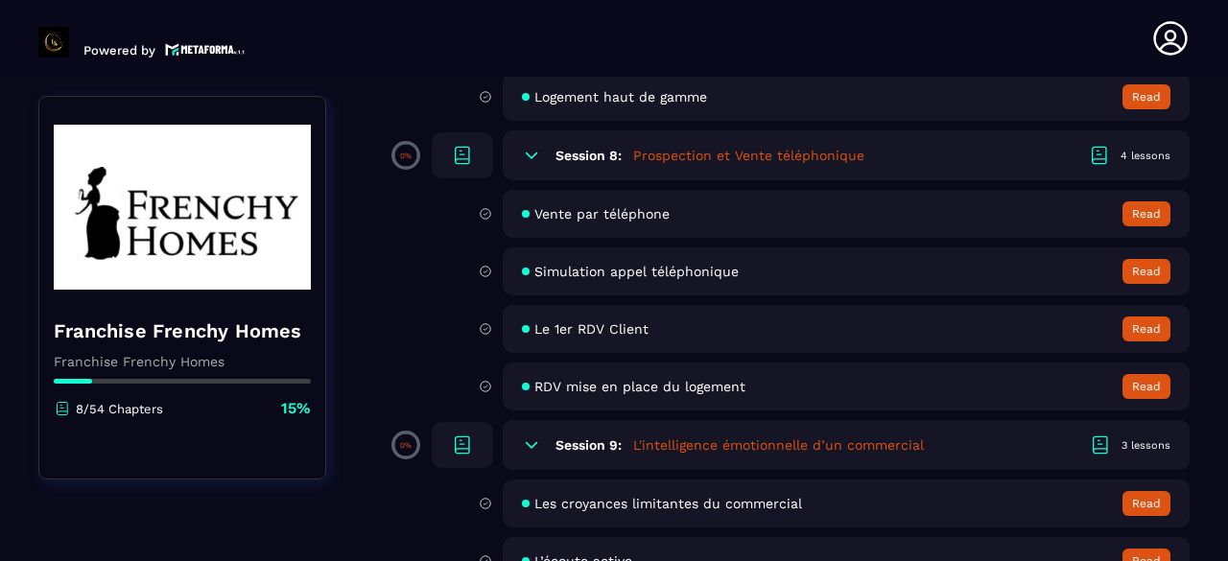
click at [616, 325] on span "Le 1er RDV Client" at bounding box center [591, 328] width 114 height 15
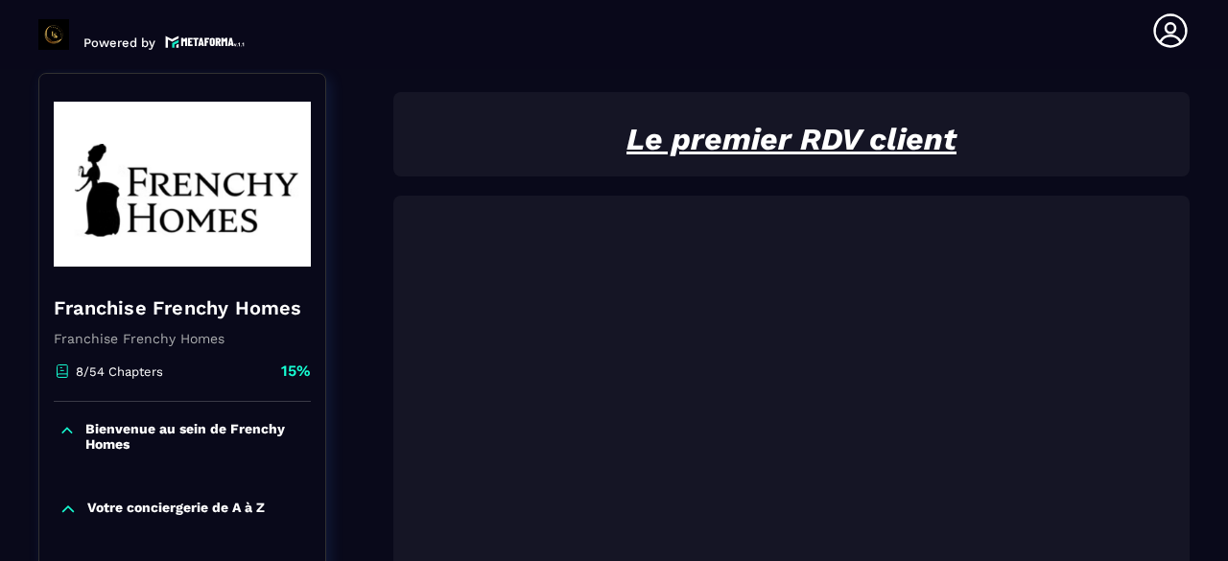
scroll to position [199, 0]
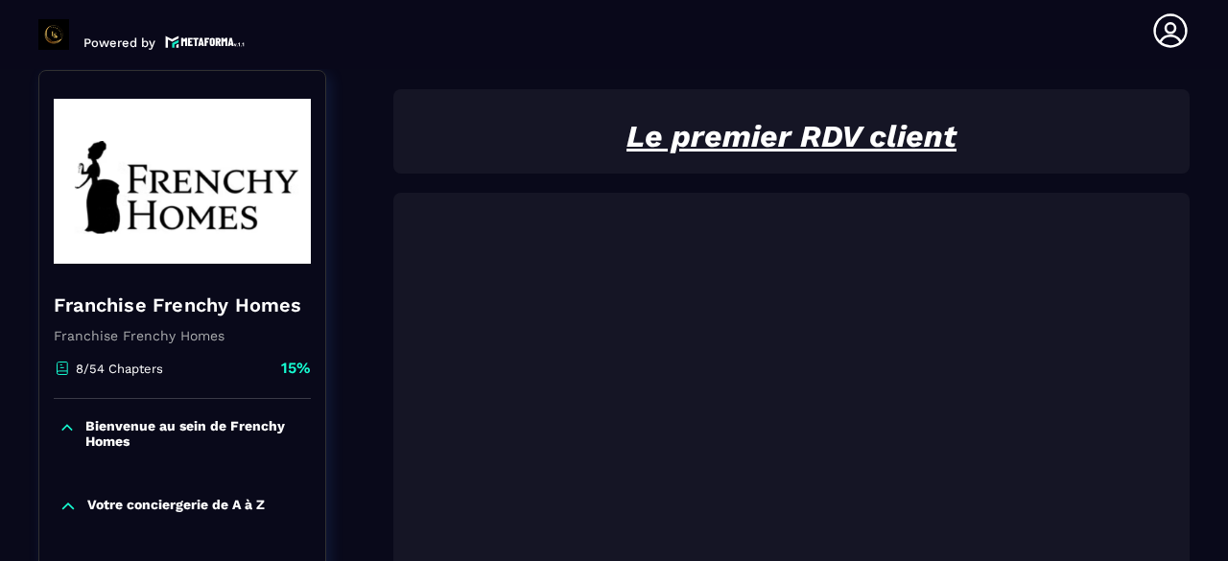
click at [439, 104] on div "Le premier RDV client" at bounding box center [791, 131] width 796 height 84
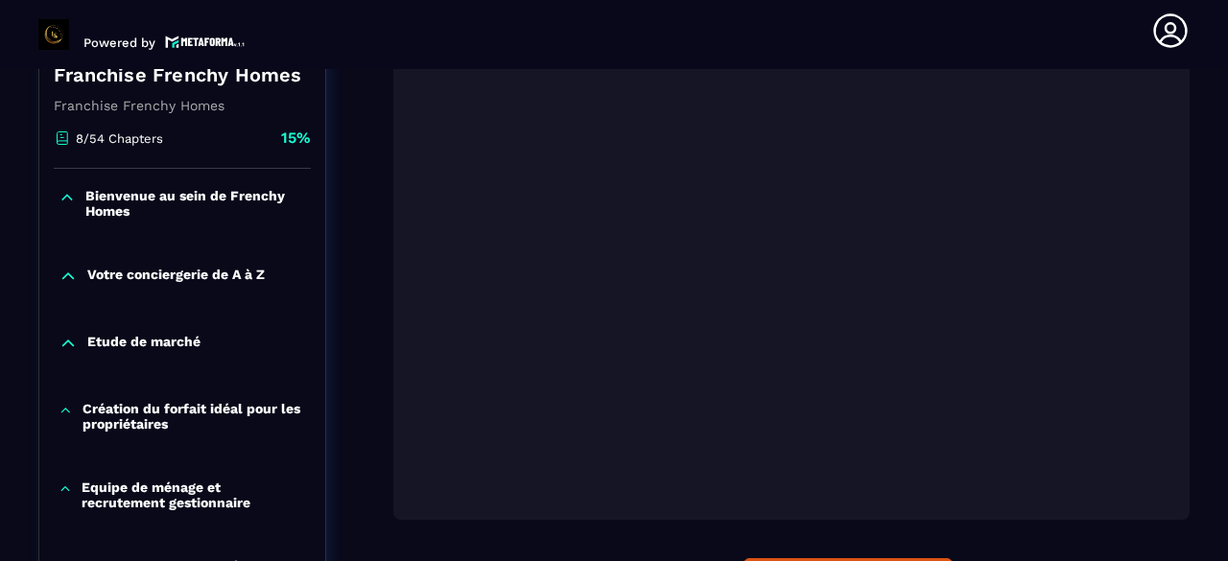
scroll to position [437, 0]
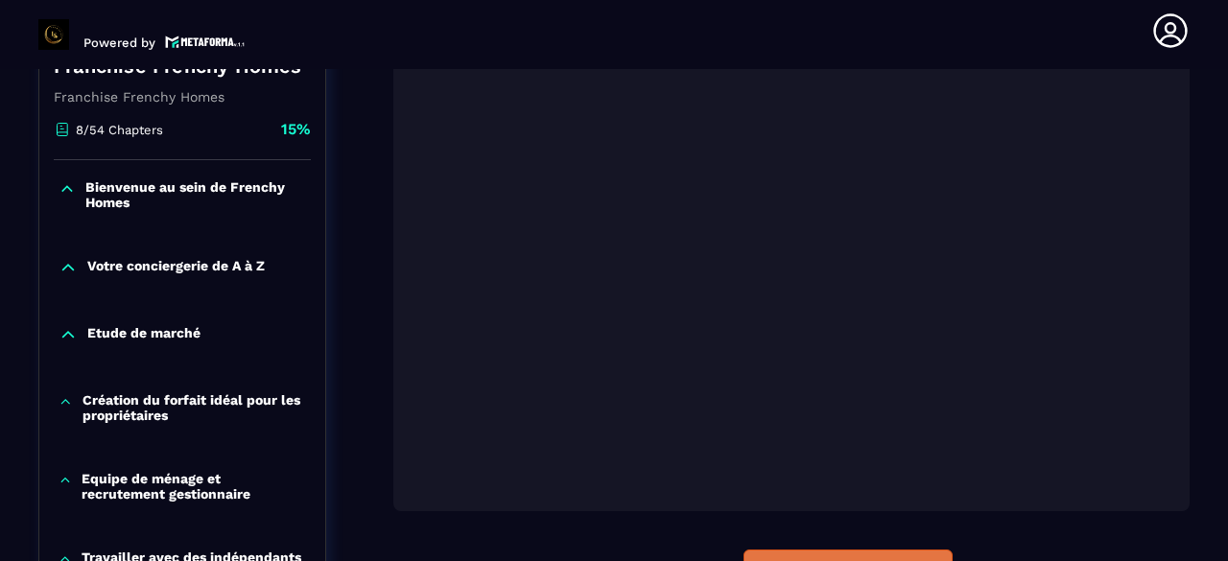
click at [846, 553] on button "Complete and continue" at bounding box center [847, 572] width 209 height 44
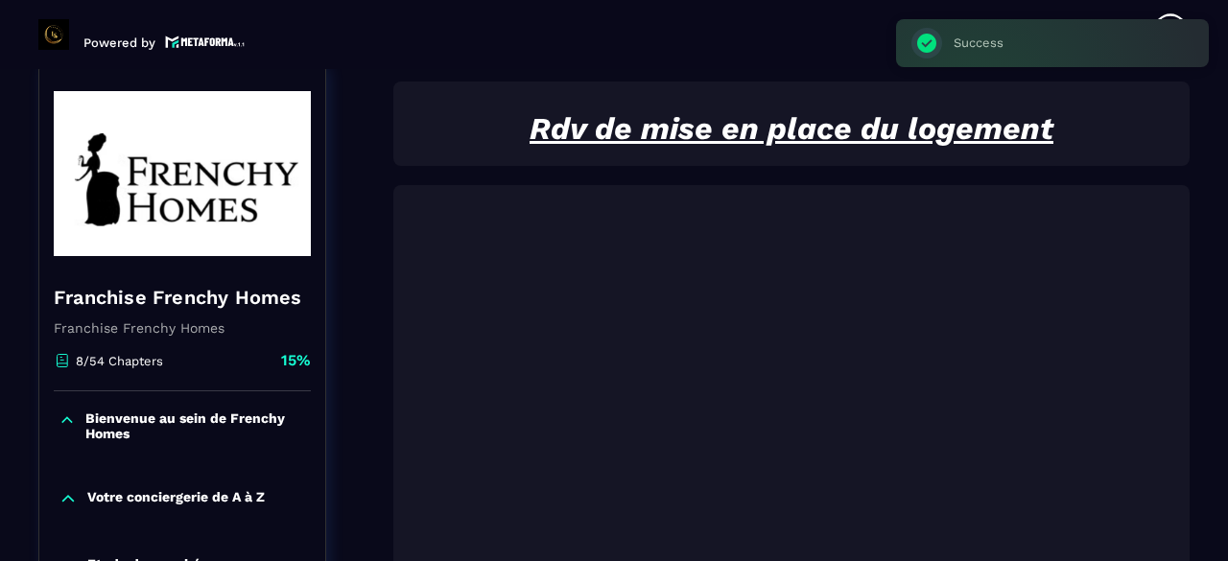
scroll to position [199, 0]
